Goal: Task Accomplishment & Management: Complete application form

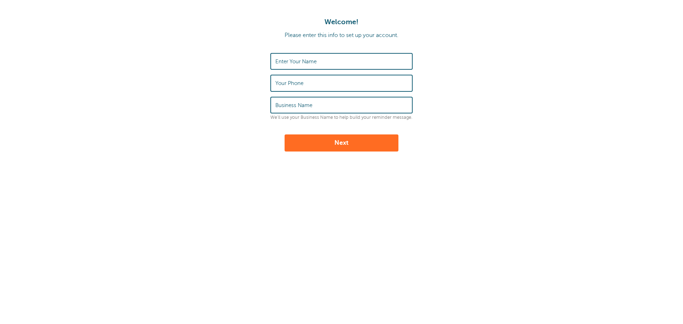
click at [321, 56] on input "Enter Your Name" at bounding box center [341, 61] width 132 height 15
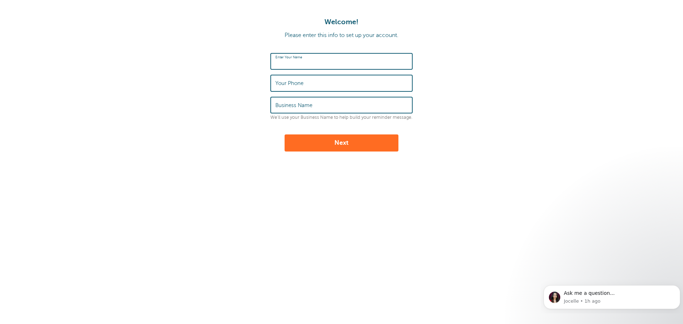
click at [280, 63] on input "Enter Your Name" at bounding box center [341, 61] width 132 height 15
type input "Paradeyes Optical"
click at [290, 85] on label "Your Phone" at bounding box center [289, 83] width 28 height 6
click at [290, 85] on input "Your Phone" at bounding box center [341, 82] width 132 height 15
type input "9055763937"
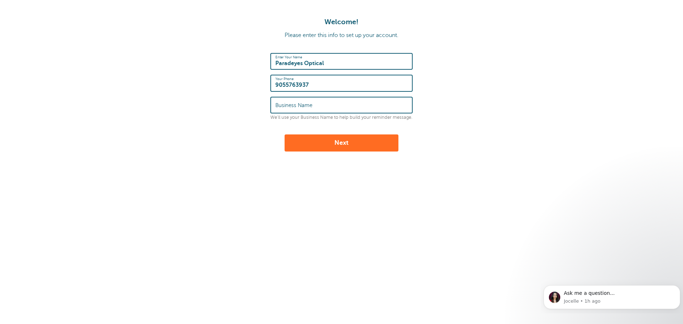
click at [308, 107] on label "Business Name" at bounding box center [293, 105] width 37 height 6
click at [308, 107] on input "Business Name" at bounding box center [341, 105] width 132 height 15
type input "Paradeyes Optical"
drag, startPoint x: 305, startPoint y: 64, endPoint x: 415, endPoint y: 64, distance: 110.3
click at [415, 64] on form "Enter Your Name Paradeyes Optical Your Phone 9055763937 Business Name Paradeyes…" at bounding box center [341, 102] width 669 height 99
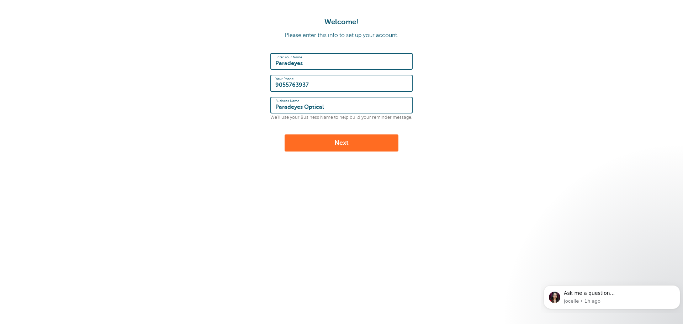
type input "Paradeyes"
click at [343, 148] on button "Next" at bounding box center [342, 143] width 114 height 17
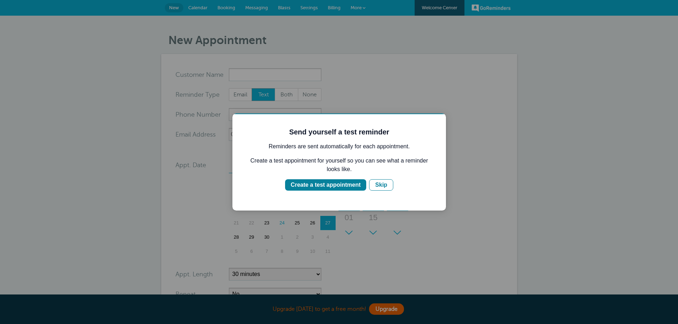
click at [245, 77] on div at bounding box center [339, 162] width 678 height 324
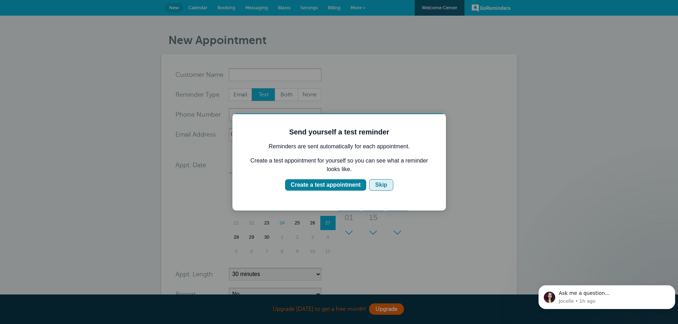
click at [375, 185] on div "Skip" at bounding box center [381, 185] width 12 height 9
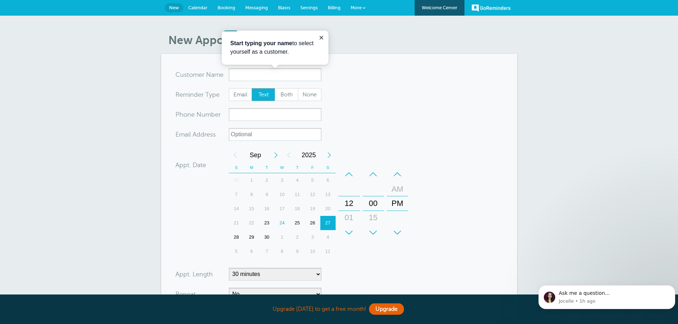
click at [407, 39] on h1 "New Appointment" at bounding box center [342, 40] width 349 height 14
click at [359, 8] on span "More" at bounding box center [356, 7] width 11 height 5
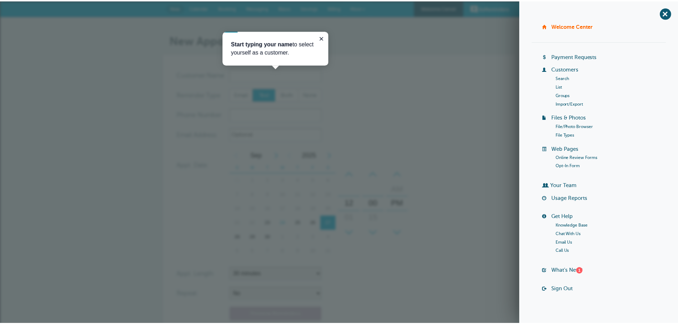
scroll to position [7, 0]
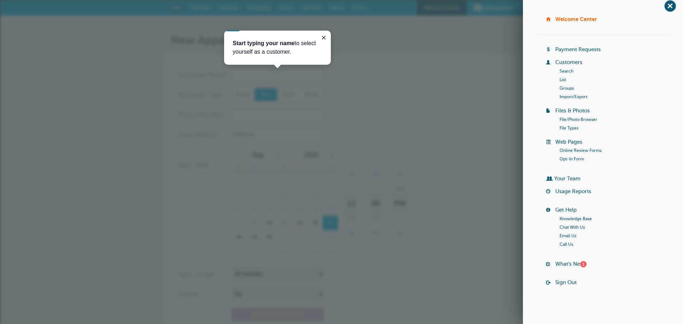
click at [478, 255] on form "You are creating a new customer. To use an existing customer select one from th…" at bounding box center [341, 214] width 327 height 292
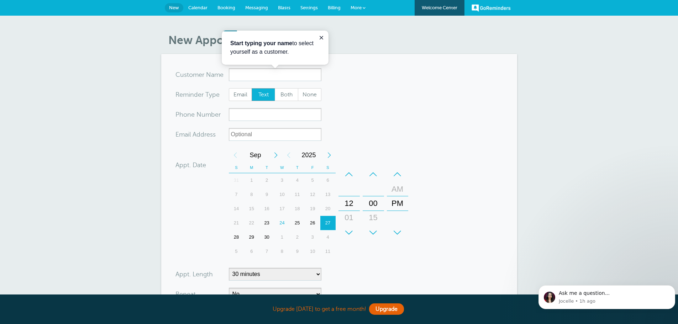
click at [204, 7] on span "Calendar" at bounding box center [197, 7] width 19 height 5
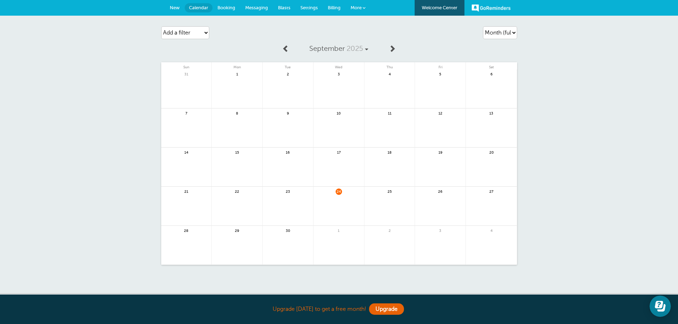
click at [223, 7] on span "Booking" at bounding box center [226, 7] width 18 height 5
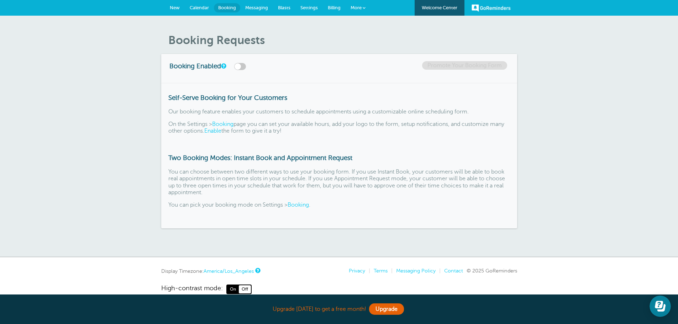
click at [244, 68] on label at bounding box center [240, 66] width 12 height 7
click at [0, 0] on input "checkbox" at bounding box center [0, 0] width 0 height 0
click at [244, 68] on label at bounding box center [240, 66] width 12 height 7
click at [0, 0] on input "checkbox" at bounding box center [0, 0] width 0 height 0
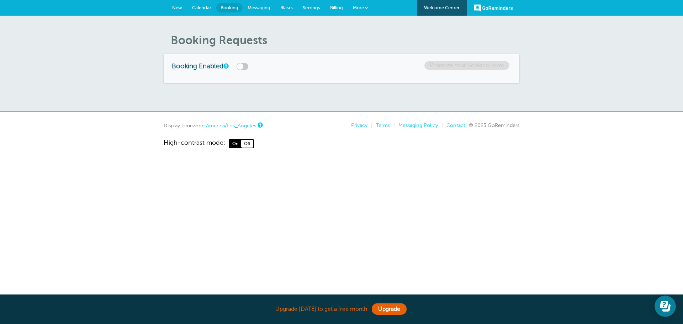
click at [246, 65] on label at bounding box center [243, 66] width 12 height 7
click at [0, 0] on input "checkbox" at bounding box center [0, 0] width 0 height 0
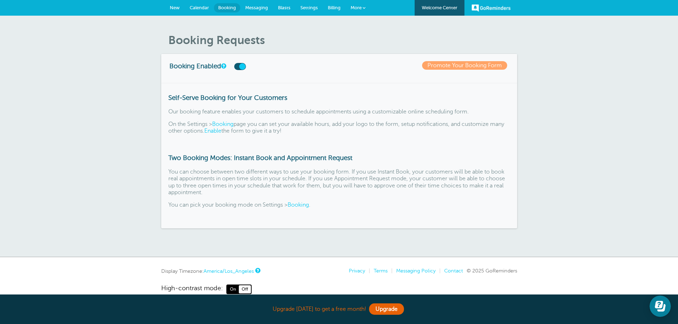
click at [260, 7] on span "Messaging" at bounding box center [256, 7] width 23 height 5
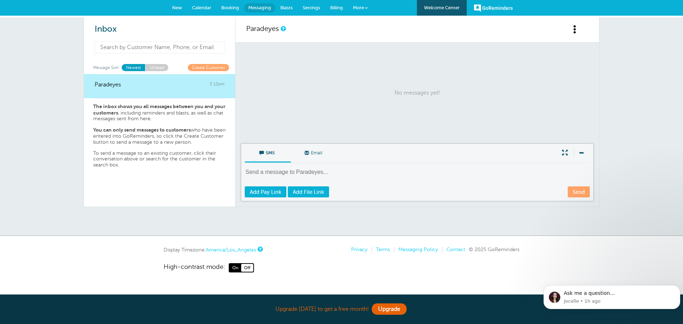
click at [128, 50] on input at bounding box center [160, 48] width 131 height 12
click at [308, 192] on span "Add File Link" at bounding box center [308, 192] width 31 height 6
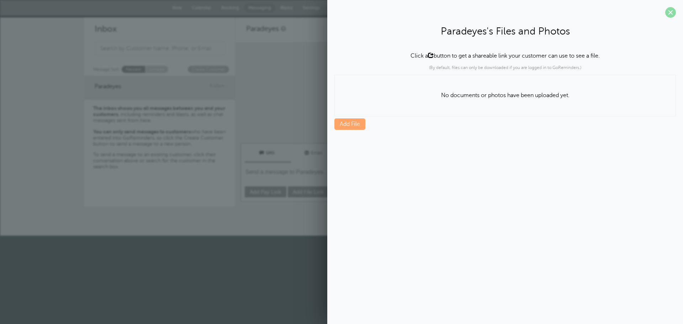
click at [669, 14] on span at bounding box center [670, 12] width 11 height 11
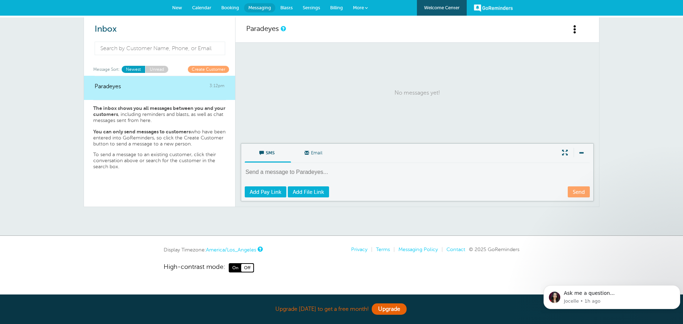
click at [281, 174] on textarea at bounding box center [418, 176] width 347 height 17
click at [202, 67] on link "Create Customer" at bounding box center [208, 69] width 41 height 7
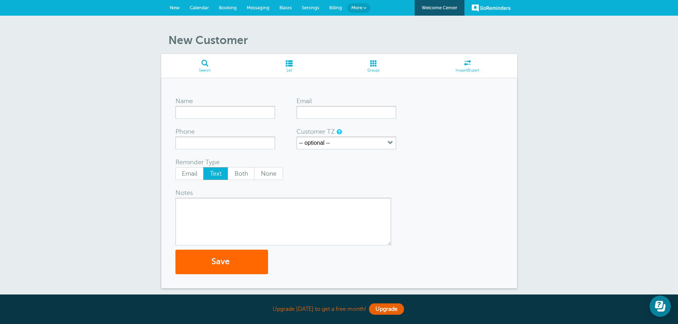
click at [291, 64] on span at bounding box center [288, 63] width 81 height 7
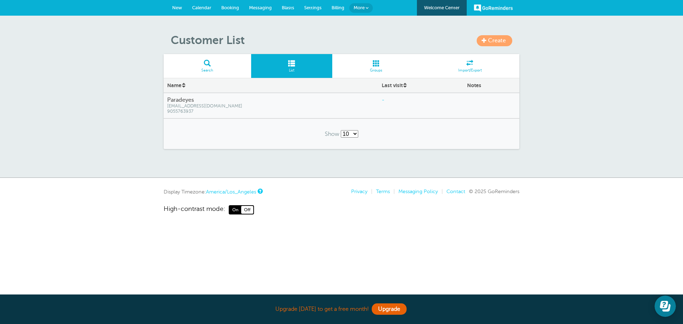
click at [474, 62] on span at bounding box center [469, 63] width 99 height 7
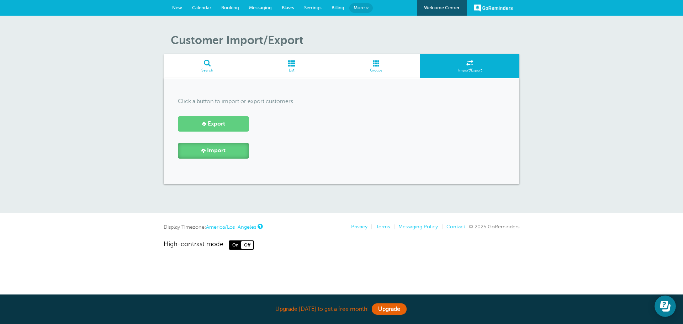
click at [217, 152] on span "Import" at bounding box center [216, 150] width 19 height 7
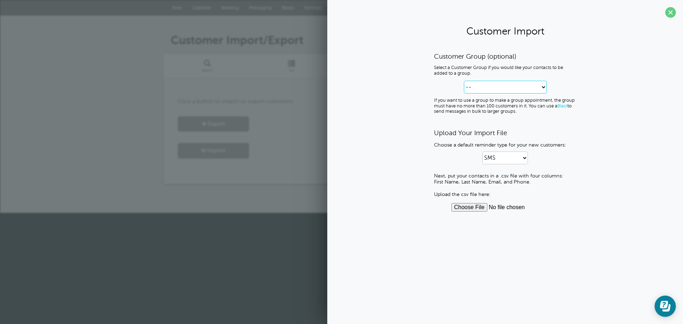
click at [479, 88] on select "-- Create new Customer Group" at bounding box center [505, 87] width 83 height 13
select select "--create-new-group--"
click at [464, 81] on select "-- Create new Customer Group" at bounding box center [505, 87] width 83 height 13
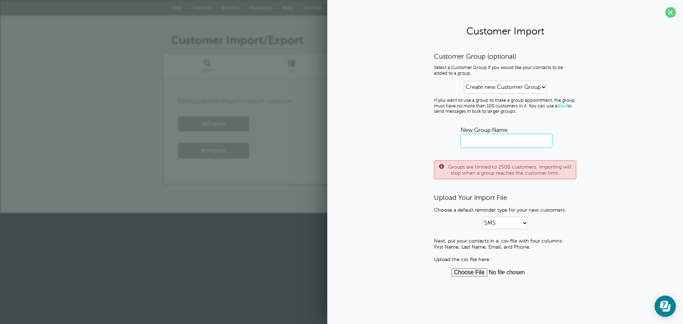
click at [484, 146] on input "text" at bounding box center [507, 141] width 92 height 14
type input "Contacts 2025"
click at [399, 139] on div "Customer Group (optional) Select a Customer Group if you would like your contac…" at bounding box center [506, 164] width 342 height 225
click at [486, 220] on select "SMS Email SMS and Email" at bounding box center [506, 223] width 46 height 13
select select "3"
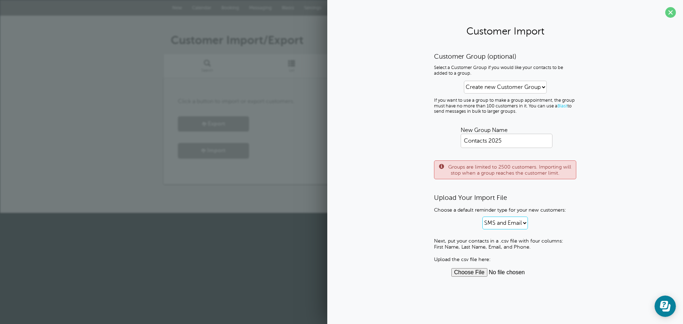
click at [483, 217] on select "SMS Email SMS and Email" at bounding box center [506, 223] width 46 height 13
click at [427, 217] on div "Customer Group (optional) Select a Customer Group if you would like your contac…" at bounding box center [506, 164] width 342 height 225
click at [469, 273] on input "file" at bounding box center [506, 272] width 108 height 9
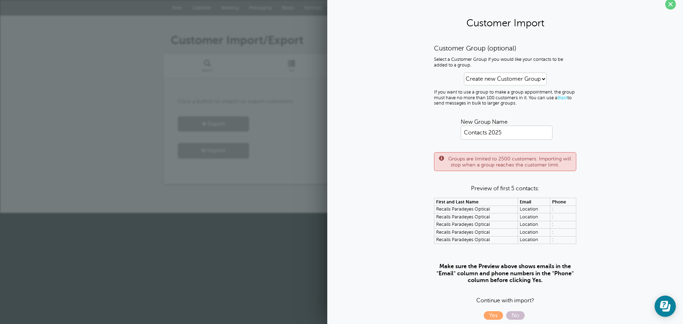
scroll to position [15, 0]
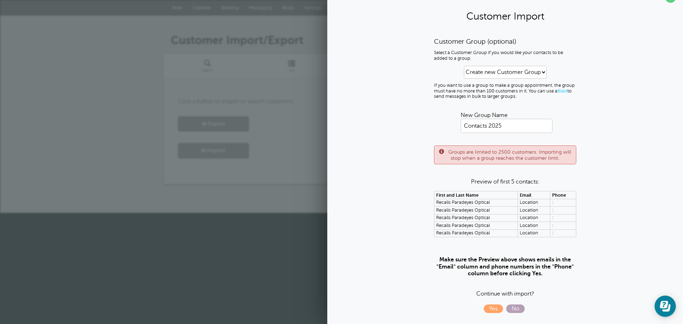
click at [513, 310] on span "No" at bounding box center [515, 309] width 19 height 9
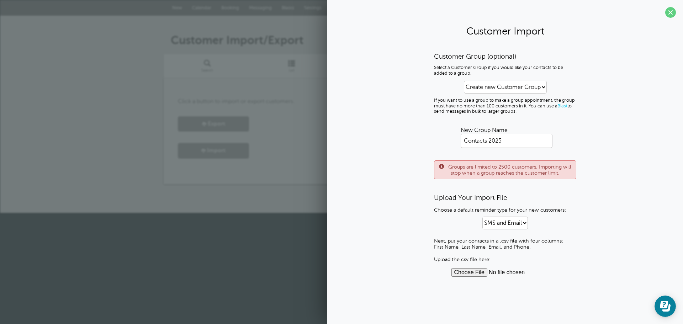
click at [471, 274] on input "file" at bounding box center [506, 272] width 108 height 9
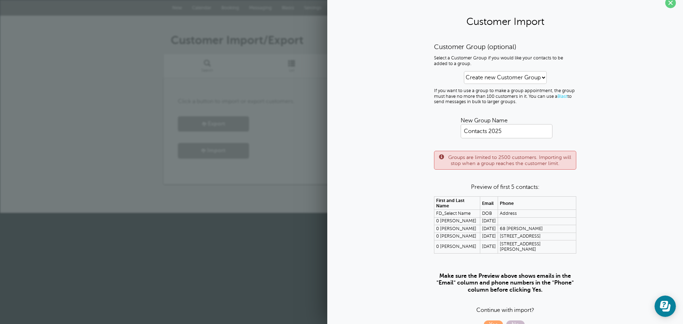
scroll to position [15, 0]
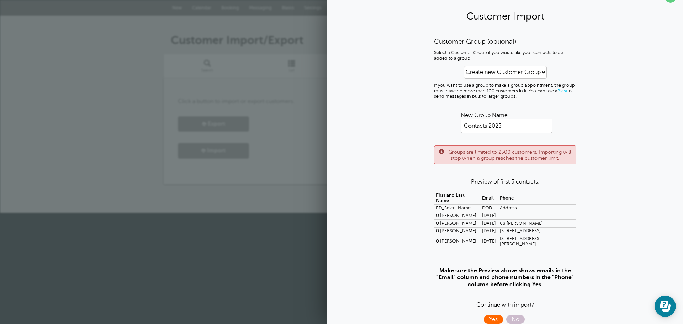
click at [484, 315] on span "Yes" at bounding box center [493, 319] width 19 height 9
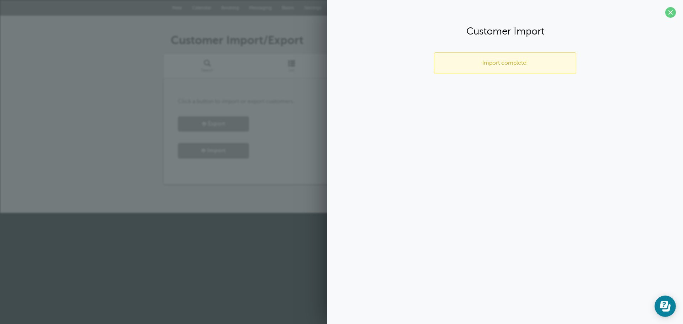
scroll to position [0, 0]
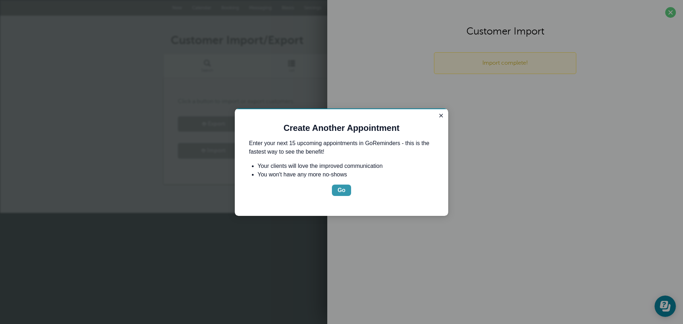
click at [346, 188] on button "Go" at bounding box center [341, 190] width 19 height 11
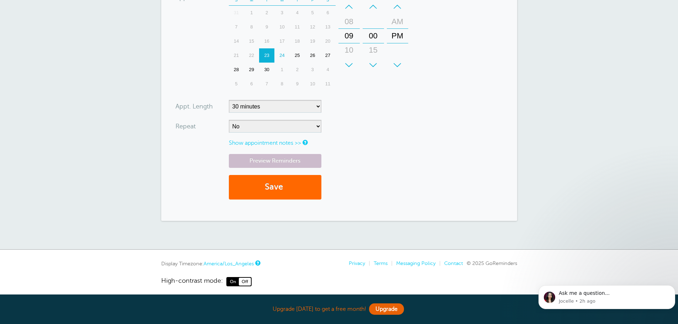
scroll to position [240, 0]
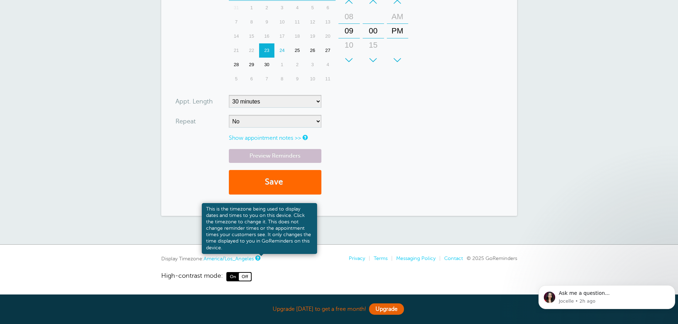
click at [259, 258] on link at bounding box center [257, 258] width 4 height 5
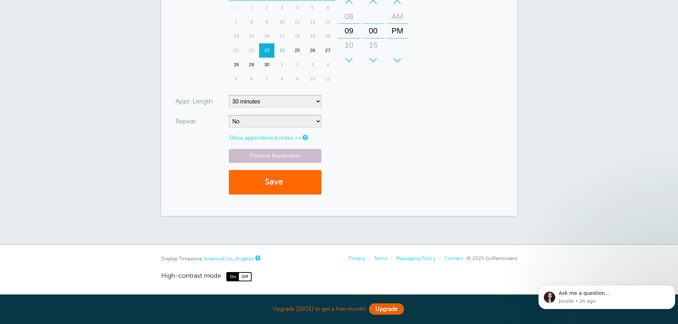
click at [252, 258] on link "America/Los_Angeles" at bounding box center [229, 259] width 50 height 6
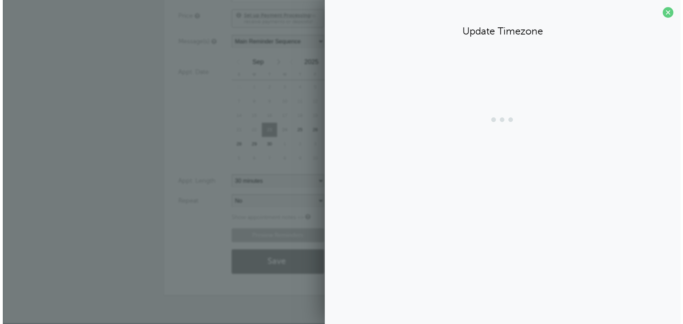
scroll to position [161, 0]
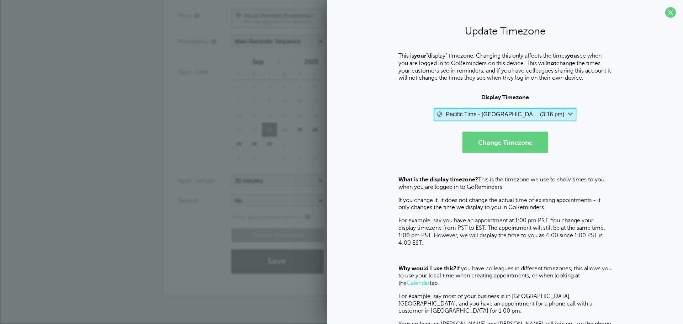
click at [477, 115] on label "Pacific Time - [GEOGRAPHIC_DATA] & [GEOGRAPHIC_DATA]" at bounding box center [492, 114] width 93 height 6
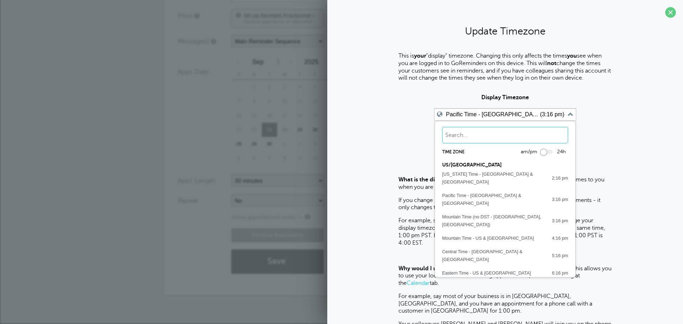
click at [463, 137] on input "text" at bounding box center [505, 135] width 126 height 16
type input "atlan"
click at [463, 132] on button "Change Timezone" at bounding box center [505, 142] width 85 height 21
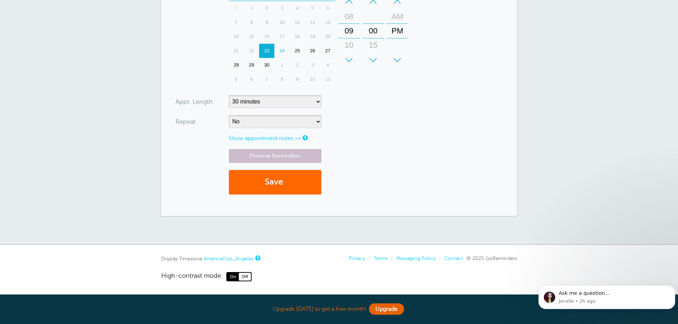
click at [251, 257] on link "America/Los_Angeles" at bounding box center [229, 259] width 50 height 6
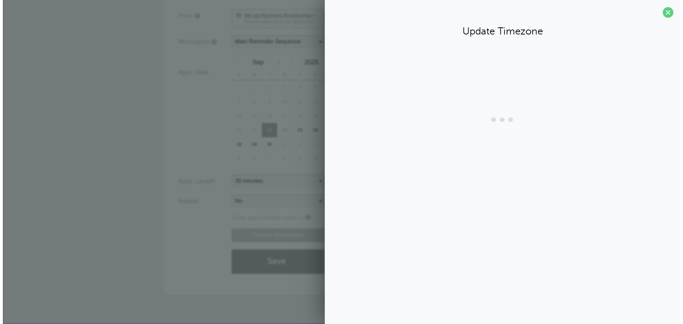
scroll to position [196, 0]
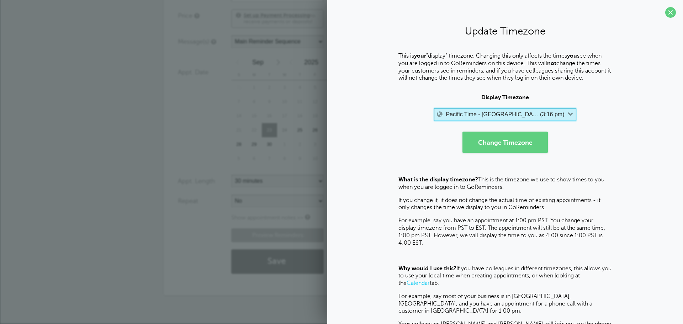
click at [490, 117] on label "Pacific Time - US & Canada" at bounding box center [492, 114] width 93 height 6
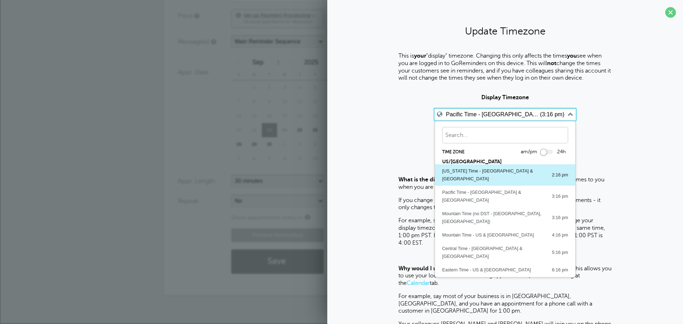
scroll to position [0, 0]
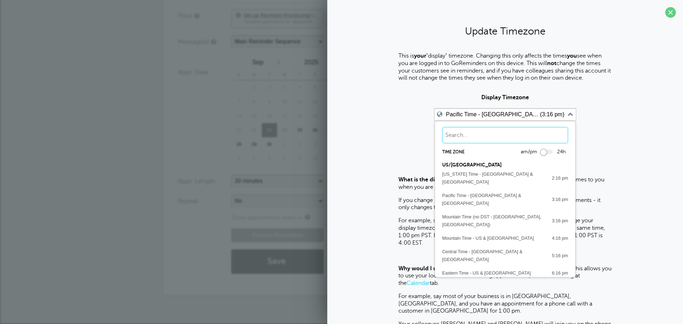
click at [480, 138] on input "text" at bounding box center [505, 135] width 126 height 16
click at [485, 138] on input "canada" at bounding box center [505, 135] width 126 height 16
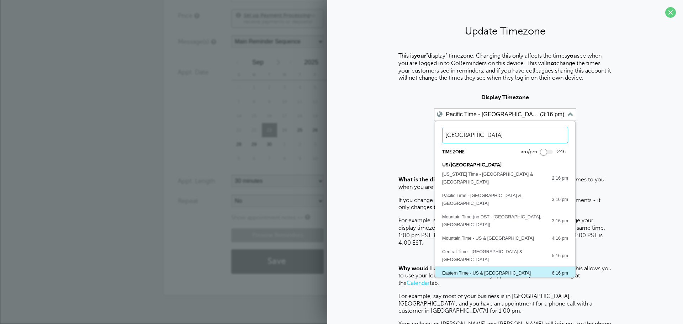
type input "canada"
click at [484, 269] on div "Eastern Time - US & Canada" at bounding box center [486, 273] width 89 height 8
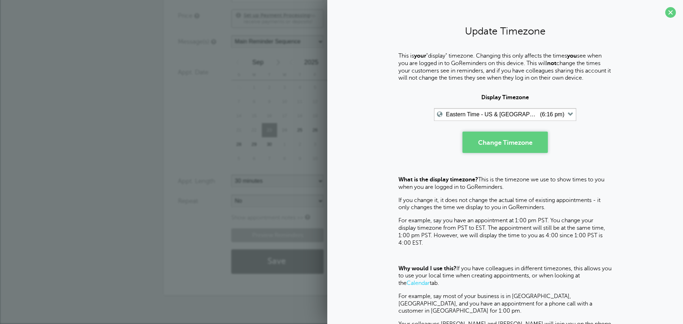
click at [499, 139] on button "Change Timezone" at bounding box center [505, 142] width 85 height 21
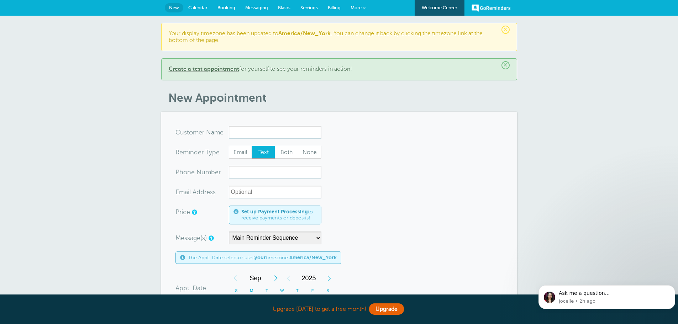
click at [281, 211] on link "Set up Payment Processing" at bounding box center [274, 212] width 67 height 6
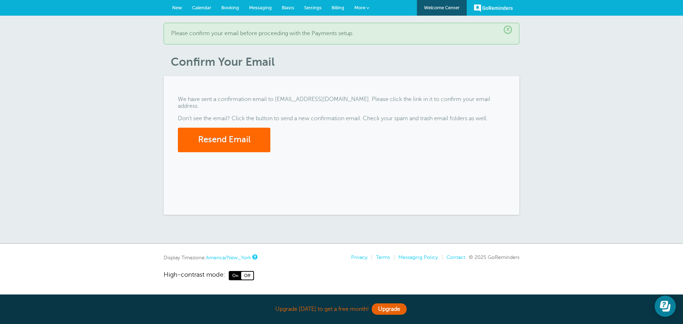
click at [379, 91] on div "We have sent a confirmation email to [EMAIL_ADDRESS][DOMAIN_NAME]. Please click…" at bounding box center [342, 145] width 356 height 139
click at [508, 28] on span "×" at bounding box center [508, 30] width 8 height 8
